Goal: Information Seeking & Learning: Learn about a topic

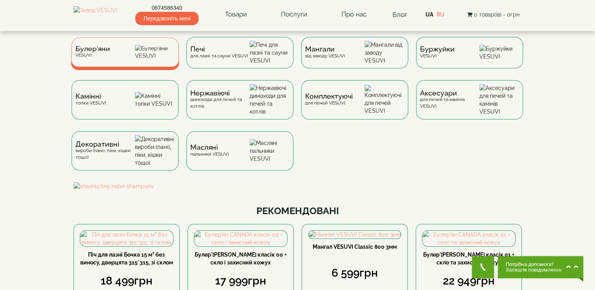
click at [138, 63] on div "Булер'яни VESUVI" at bounding box center [125, 51] width 109 height 29
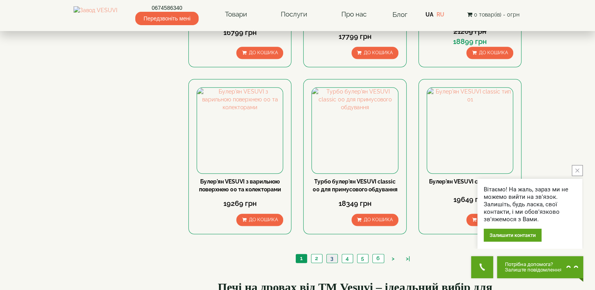
scroll to position [865, 0]
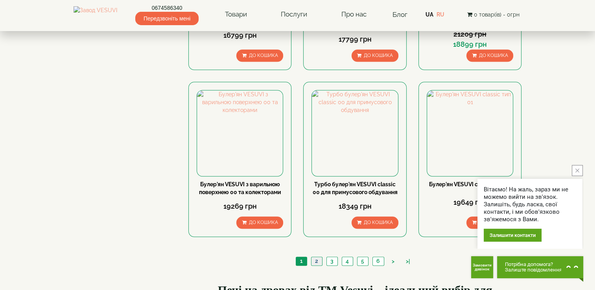
click at [319, 257] on link "2" at bounding box center [316, 261] width 11 height 8
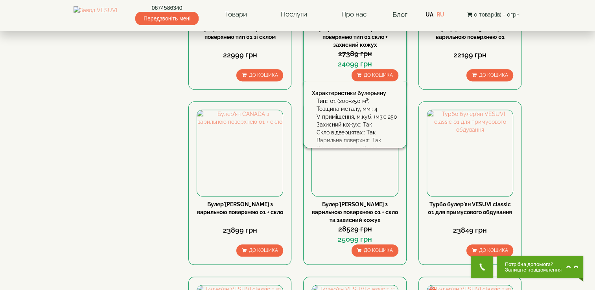
scroll to position [668, 0]
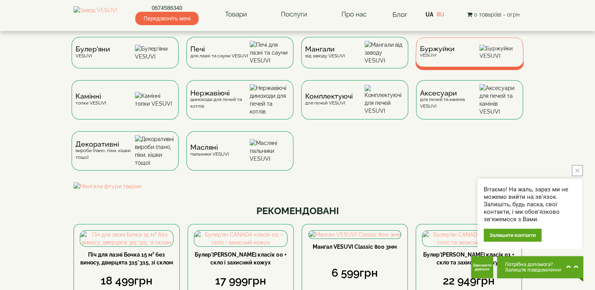
click at [466, 58] on div "Буржуйки VESUVI" at bounding box center [469, 51] width 109 height 29
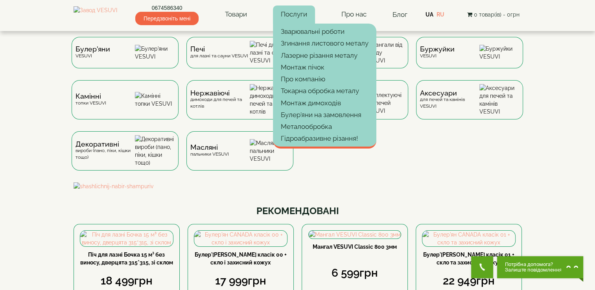
click at [306, 15] on link "Послуги" at bounding box center [294, 15] width 42 height 18
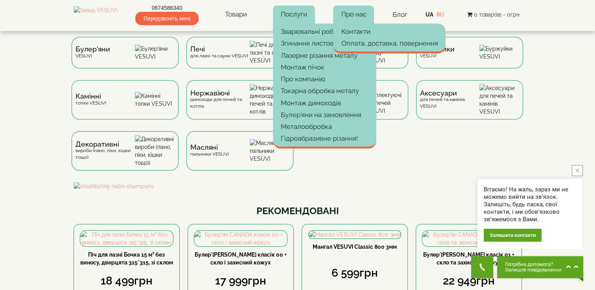
click at [361, 16] on link "Про нас" at bounding box center [353, 15] width 41 height 18
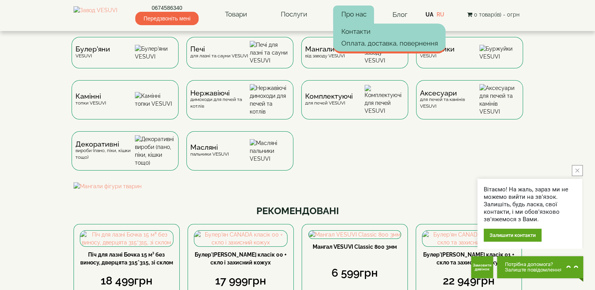
click at [363, 12] on link "Про нас" at bounding box center [353, 15] width 41 height 18
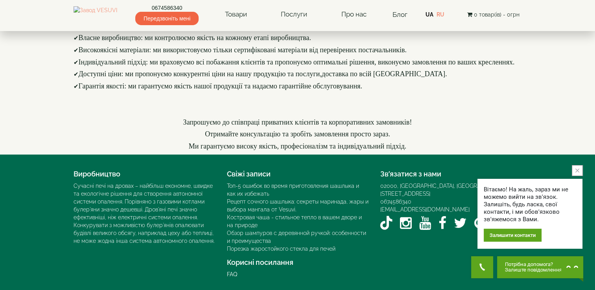
scroll to position [1061, 0]
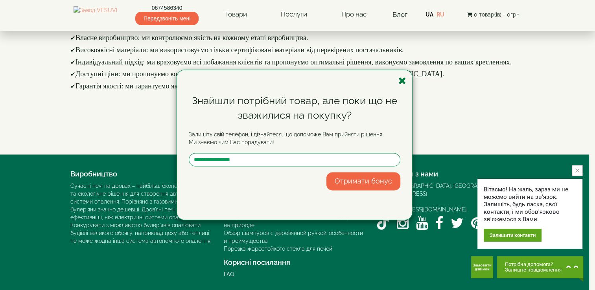
click at [405, 79] on icon "button" at bounding box center [402, 81] width 8 height 10
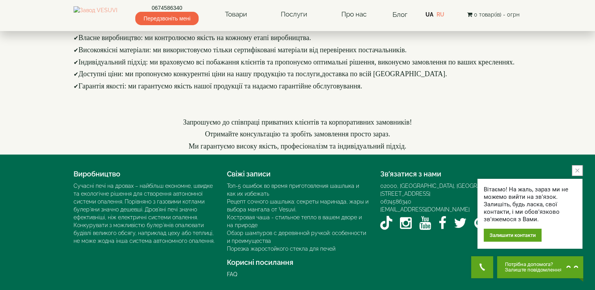
scroll to position [1161, 0]
click at [263, 202] on link "Рецепт сочного шашлыка: секреты маринада, жары и выбора мангала от Vesuvi." at bounding box center [298, 206] width 142 height 14
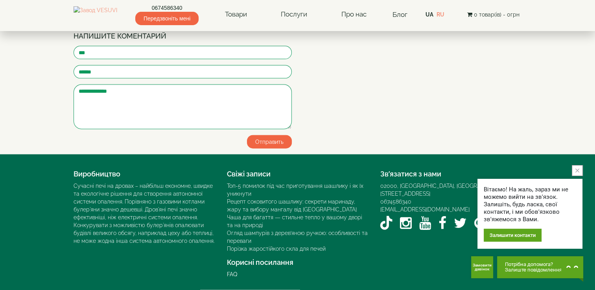
scroll to position [1861, 0]
